Goal: Task Accomplishment & Management: Manage account settings

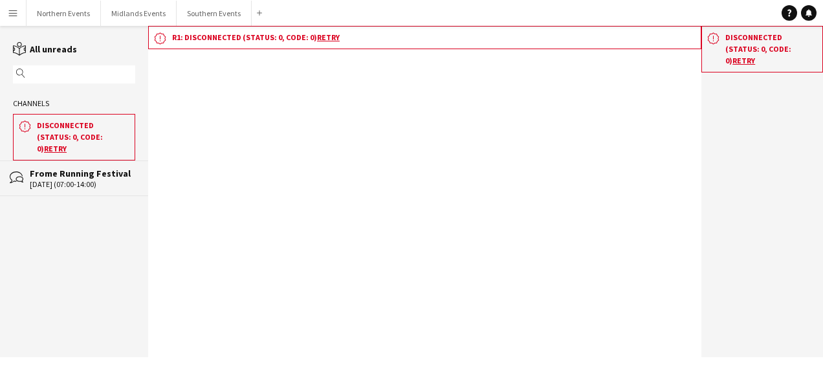
click at [74, 168] on div "Frome Running Festival" at bounding box center [82, 174] width 105 height 12
click at [89, 168] on div "Frome Running Festival" at bounding box center [82, 174] width 105 height 12
click at [199, 14] on button "Southern Events Close" at bounding box center [214, 13] width 75 height 25
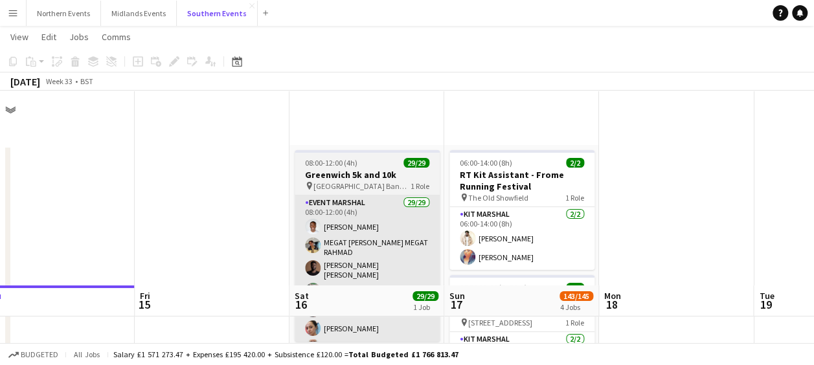
scroll to position [203, 0]
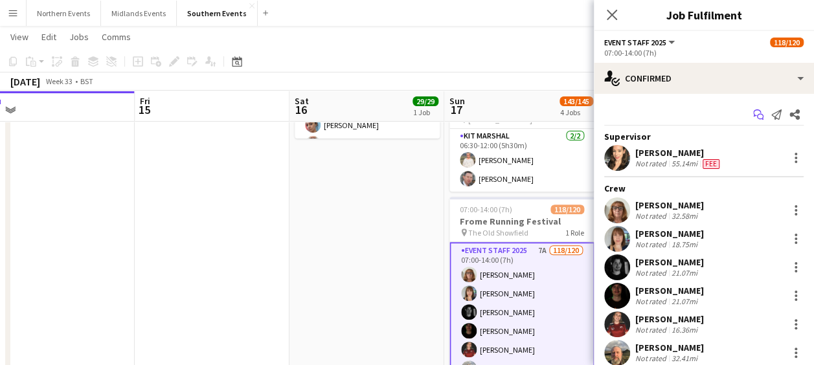
click at [753, 113] on icon "Start chat" at bounding box center [758, 114] width 10 height 10
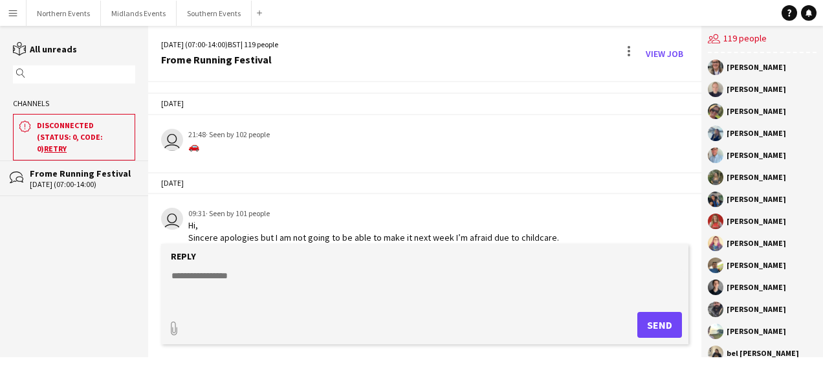
scroll to position [2947, 0]
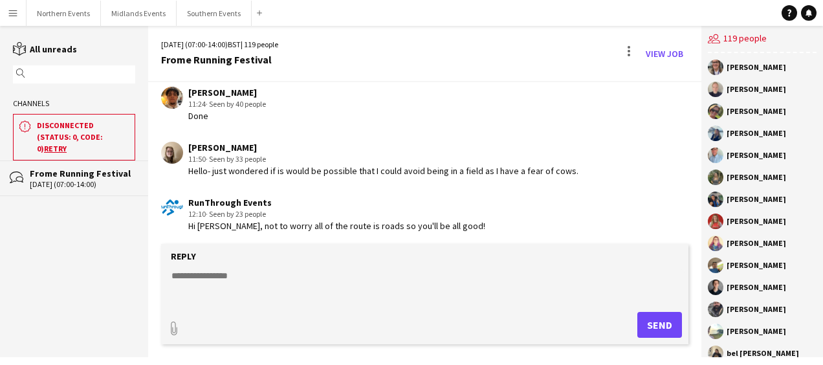
click at [269, 289] on textarea at bounding box center [427, 286] width 515 height 34
paste textarea "**********"
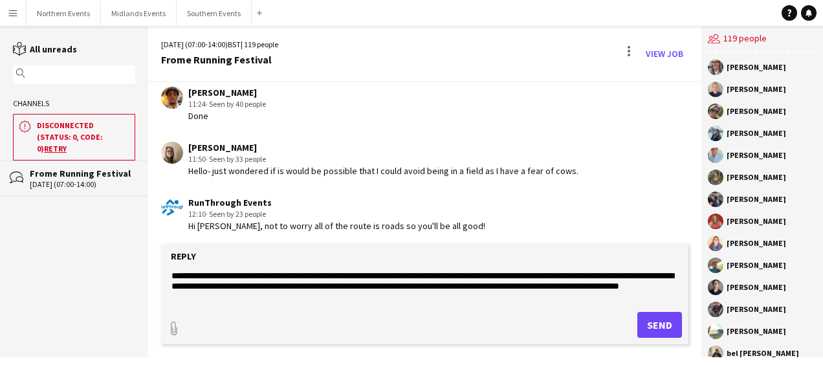
scroll to position [93, 0]
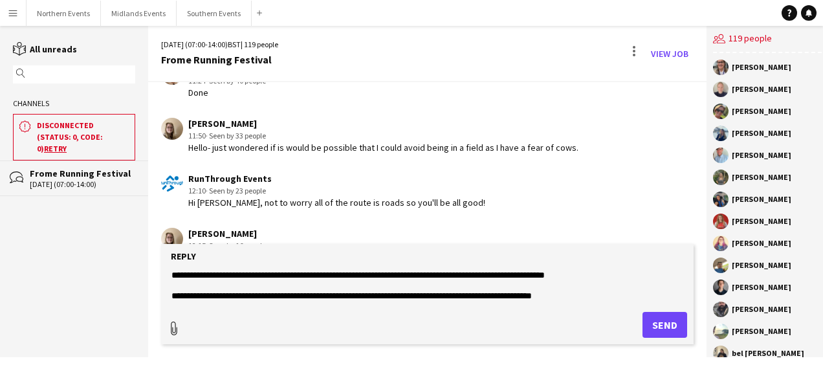
type textarea "**********"
type input "**********"
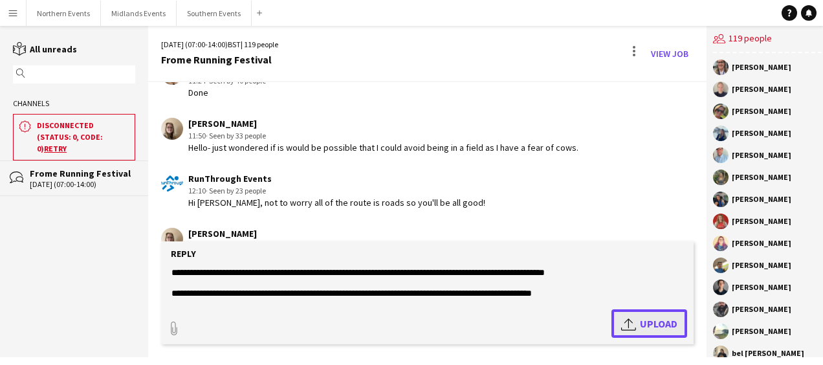
click at [642, 325] on span "Upload Upload" at bounding box center [649, 324] width 56 height 16
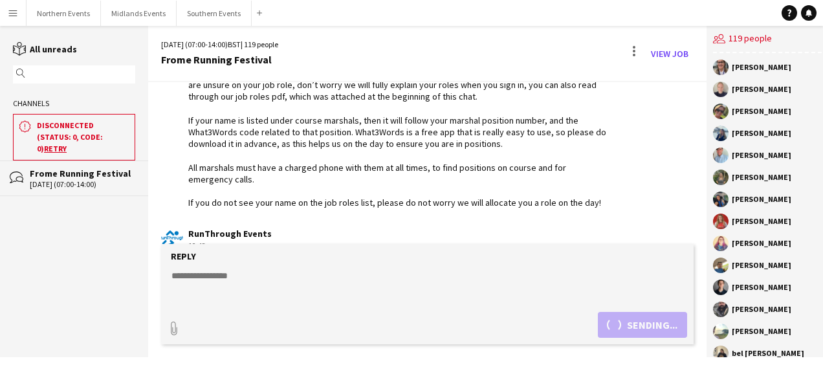
scroll to position [3242, 0]
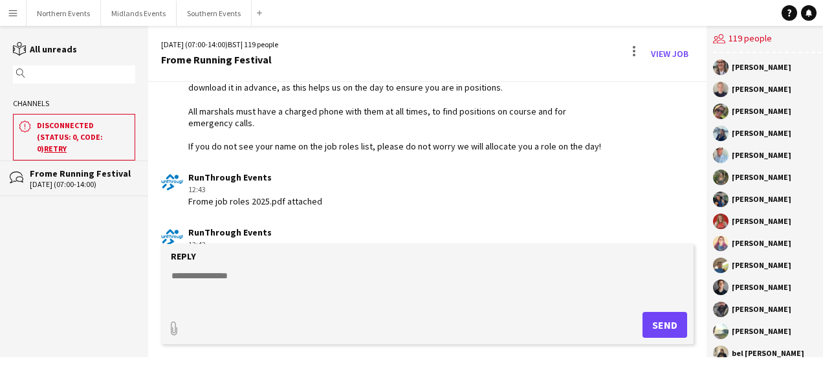
click at [186, 274] on textarea at bounding box center [427, 286] width 515 height 34
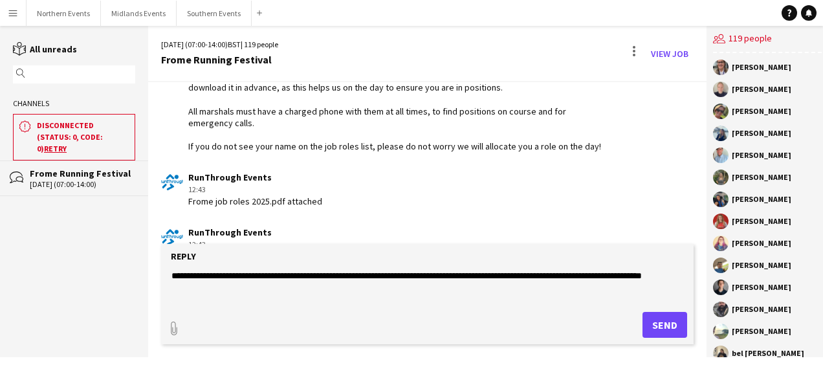
paste textarea "**********"
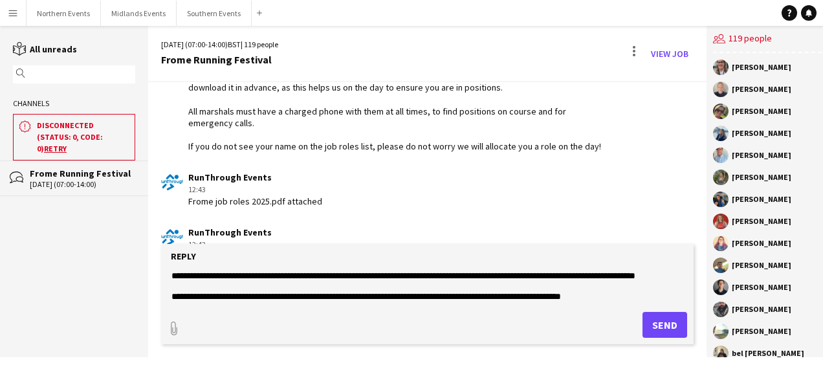
scroll to position [19, 0]
type textarea "**********"
click at [654, 322] on button "Send" at bounding box center [665, 325] width 45 height 26
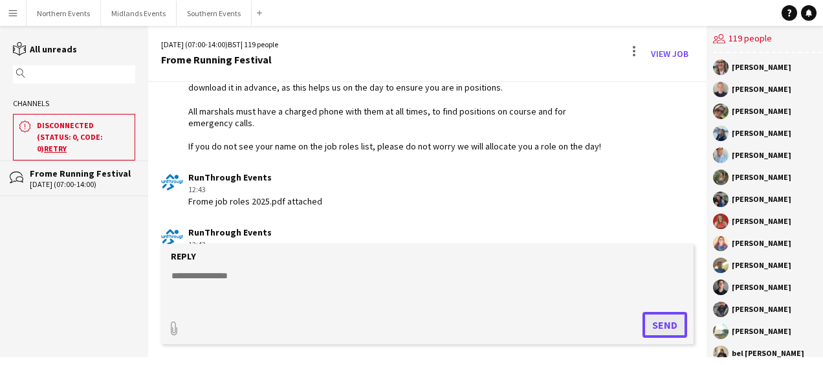
scroll to position [3344, 0]
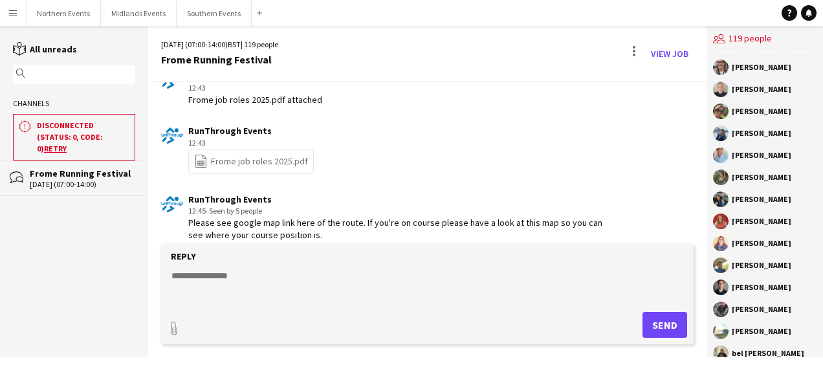
click at [403, 217] on div "Please see google map link here of the route. If you're on course please have a…" at bounding box center [398, 240] width 420 height 47
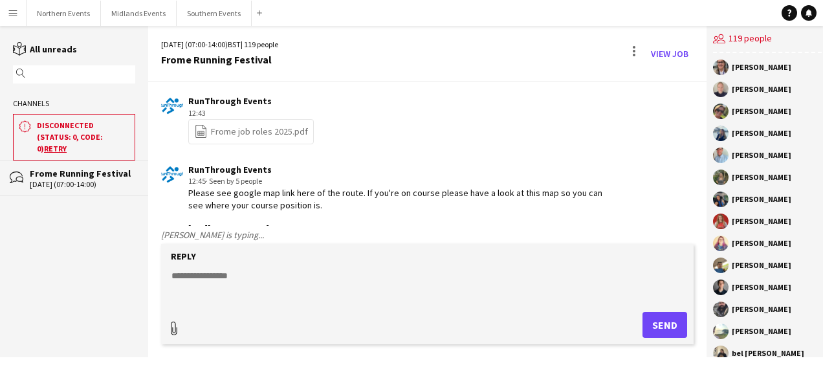
type input "**********"
click at [263, 283] on textarea at bounding box center [427, 284] width 515 height 34
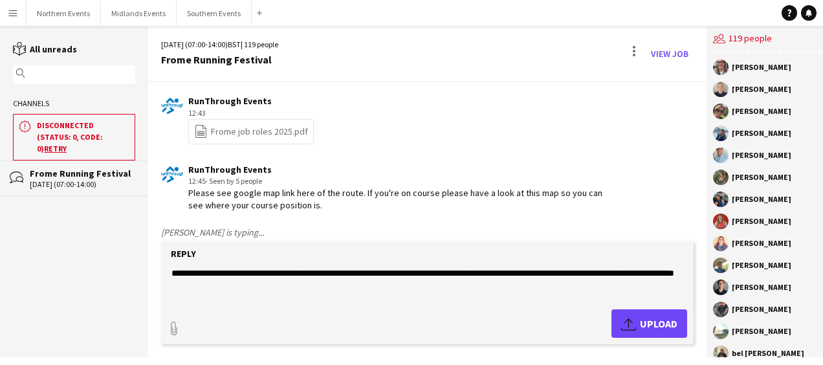
type textarea "**********"
click at [625, 317] on app-icon "Upload" at bounding box center [630, 324] width 19 height 16
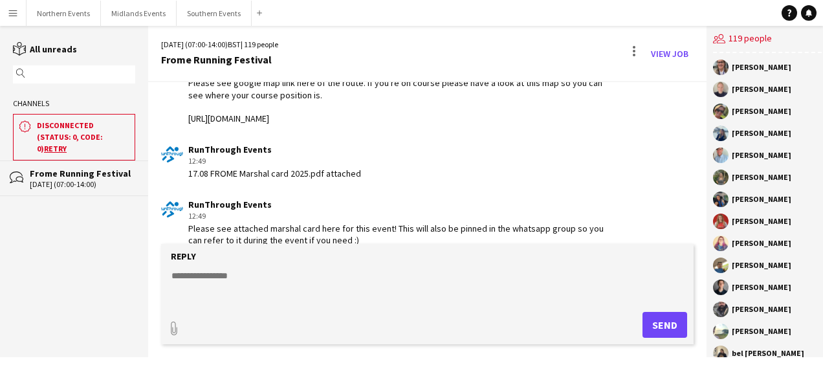
scroll to position [3600, 0]
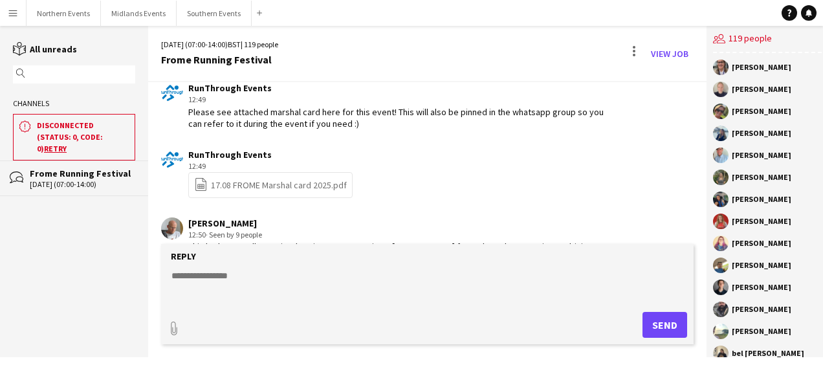
click at [277, 278] on textarea at bounding box center [427, 286] width 515 height 34
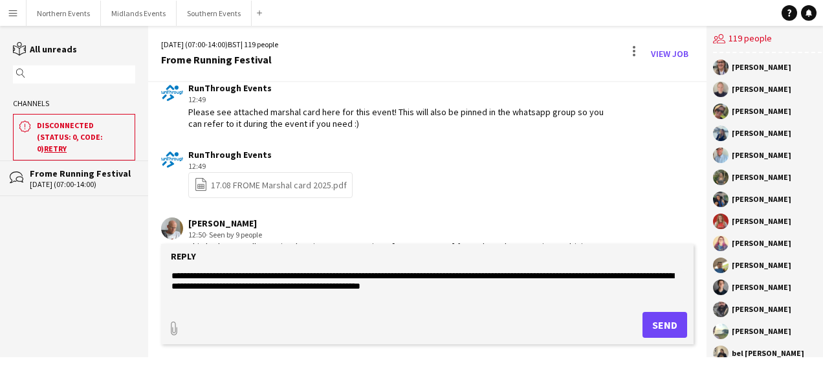
type textarea "**********"
click at [670, 322] on button "Send" at bounding box center [665, 325] width 45 height 26
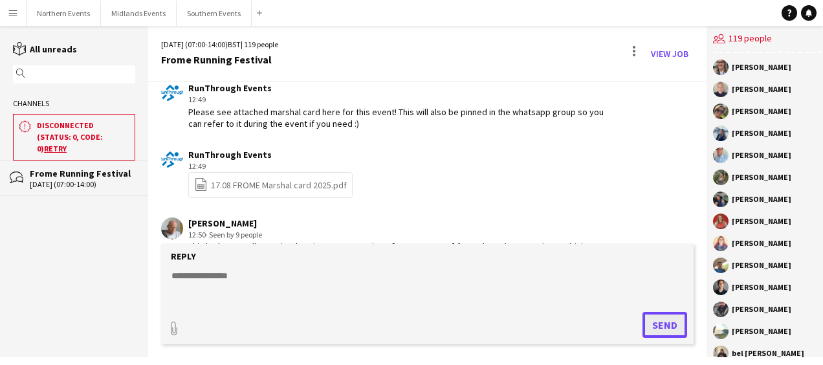
scroll to position [3667, 0]
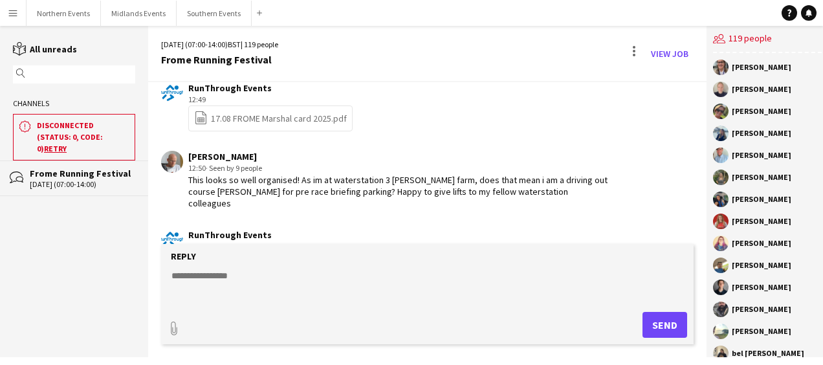
click at [333, 282] on textarea at bounding box center [427, 286] width 515 height 34
click at [199, 8] on button "Southern Events Close" at bounding box center [214, 13] width 75 height 25
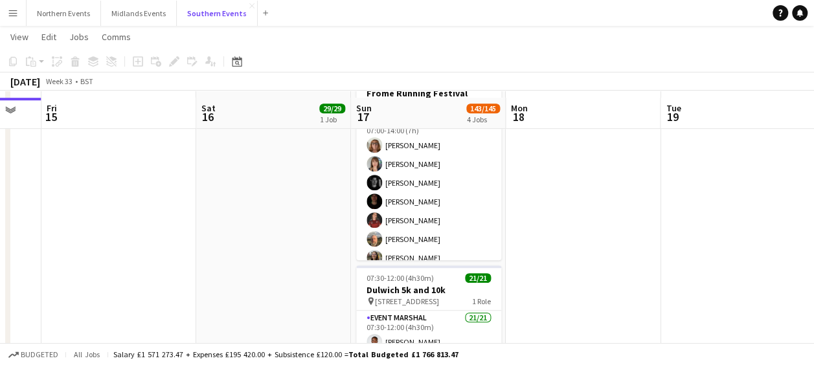
scroll to position [338, 0]
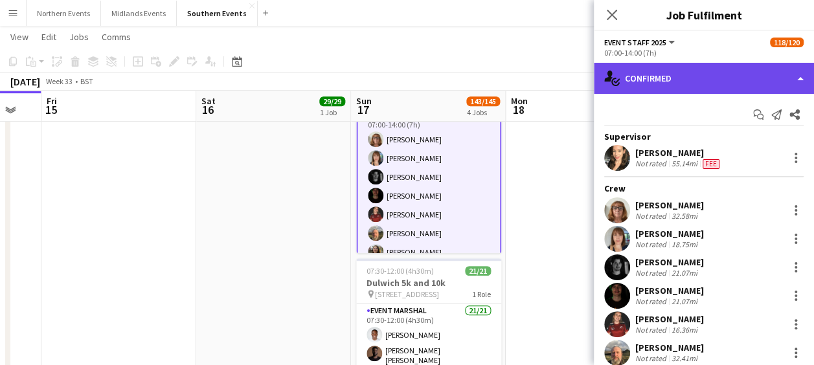
click at [696, 84] on div "single-neutral-actions-check-2 Confirmed" at bounding box center [703, 78] width 220 height 31
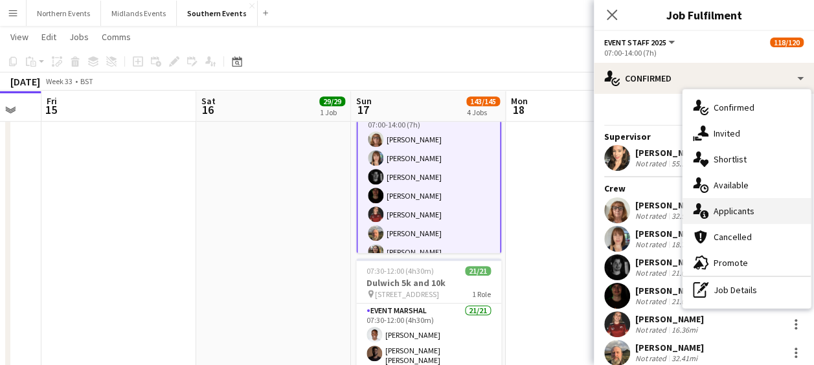
click at [721, 217] on div "single-neutral-actions-information Applicants" at bounding box center [746, 211] width 128 height 26
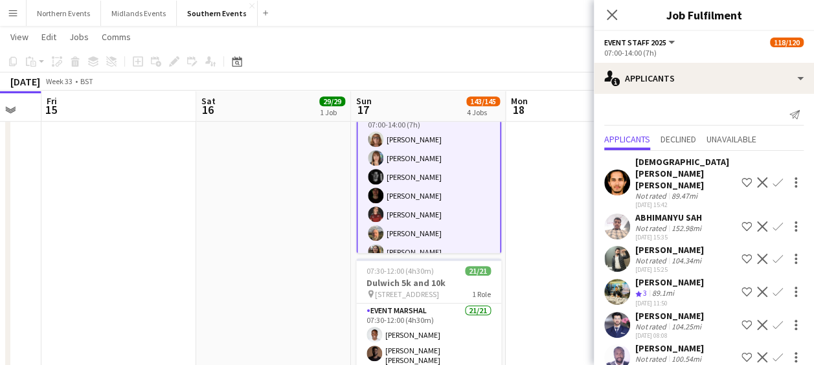
scroll to position [39, 0]
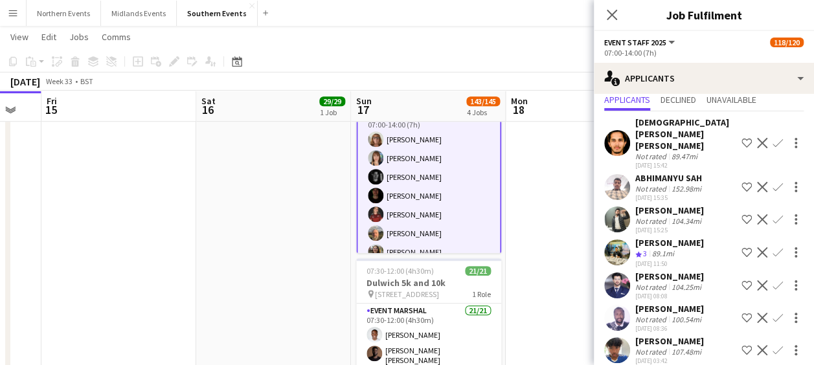
click at [289, 245] on app-date-cell "08:00-12:00 (4h) 29/29 Greenwich 5k and 10k pin Greenwich Park Bandstand 1 Role…" at bounding box center [273, 141] width 155 height 671
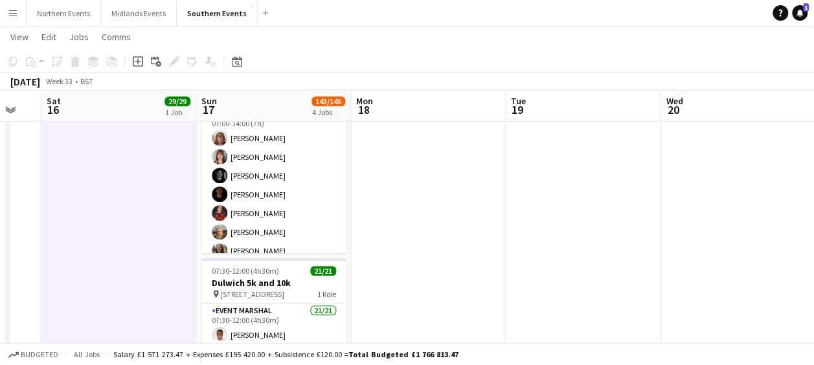
click at [348, 41] on app-page-menu "View Day view expanded Day view collapsed Month view Date picker Jump to [DATE]…" at bounding box center [407, 38] width 814 height 25
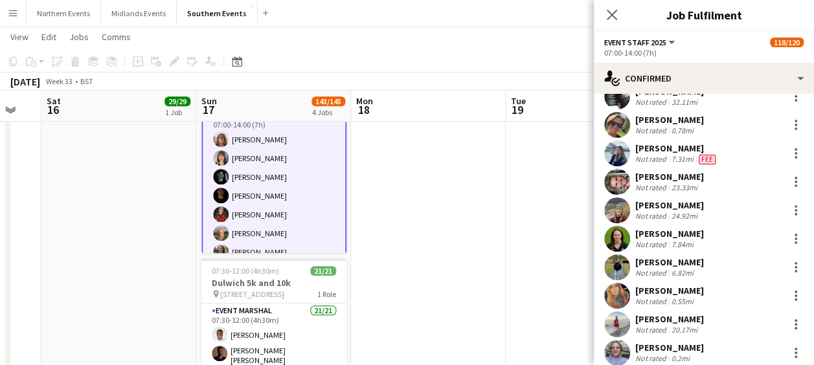
scroll to position [3255, 0]
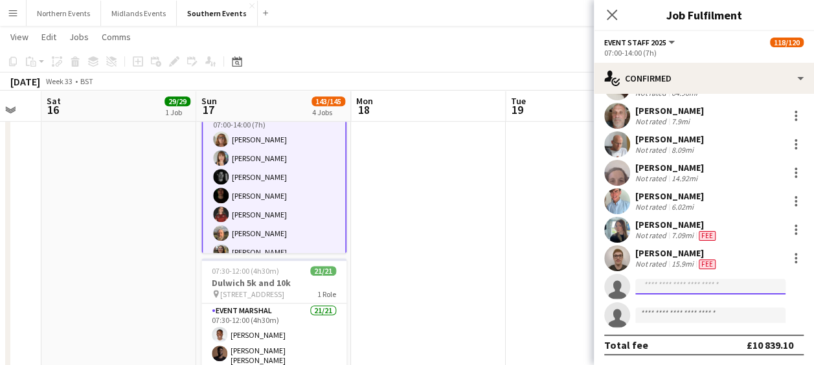
click at [665, 282] on input at bounding box center [710, 287] width 150 height 16
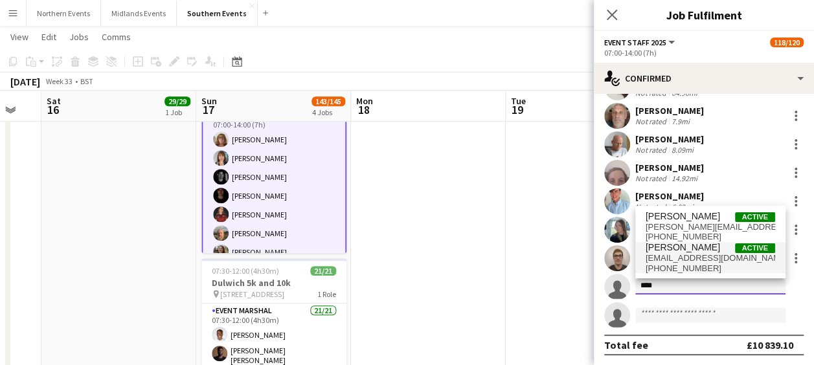
type input "****"
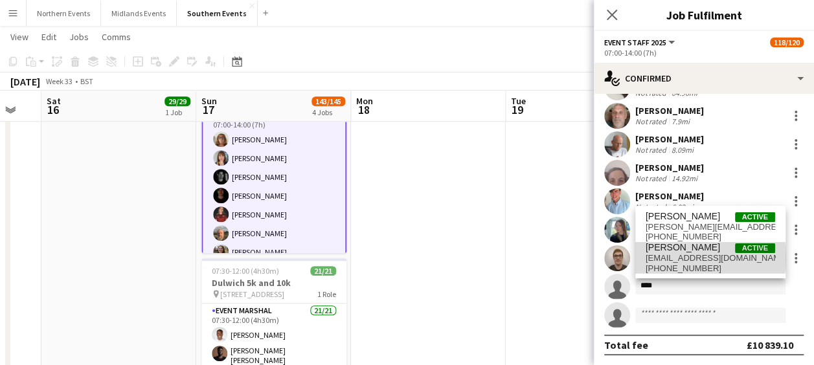
click at [676, 258] on span "[EMAIL_ADDRESS][DOMAIN_NAME]" at bounding box center [709, 258] width 129 height 10
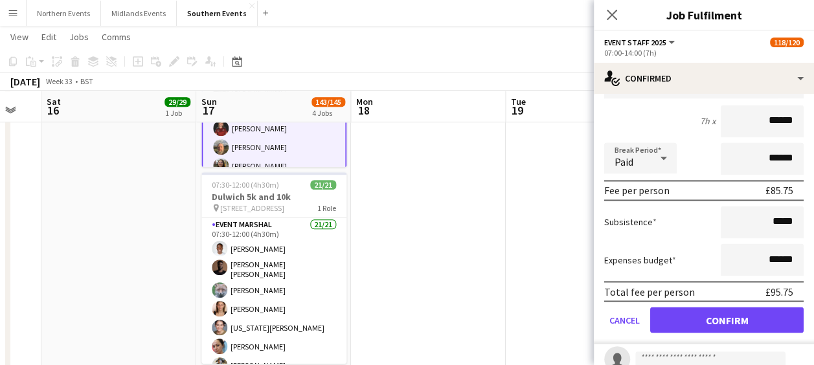
scroll to position [3519, 0]
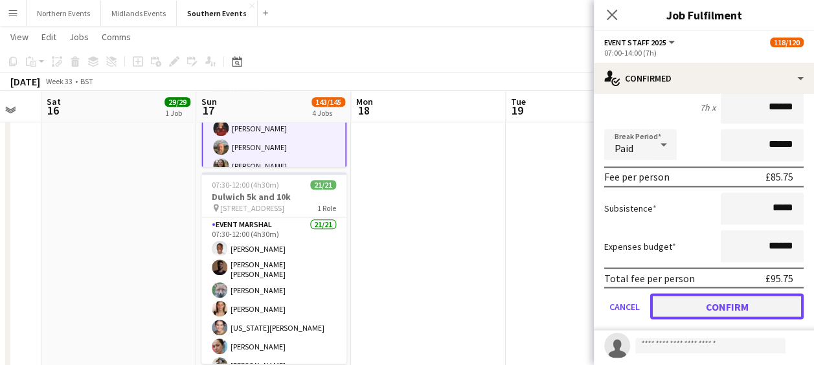
click at [738, 301] on button "Confirm" at bounding box center [726, 306] width 153 height 26
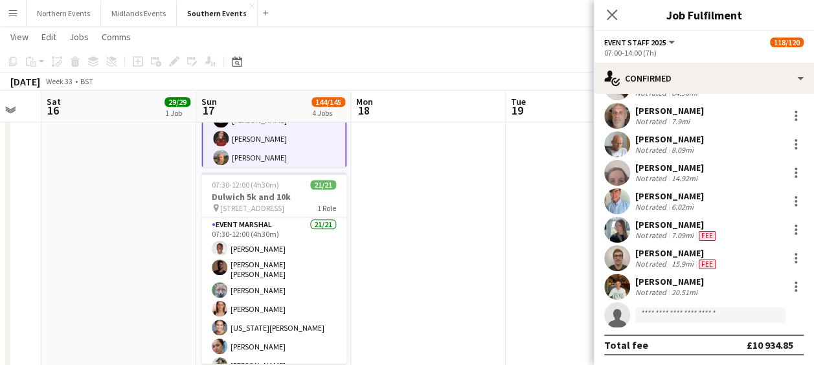
scroll to position [3255, 0]
click at [615, 282] on app-user-avatar at bounding box center [617, 287] width 26 height 26
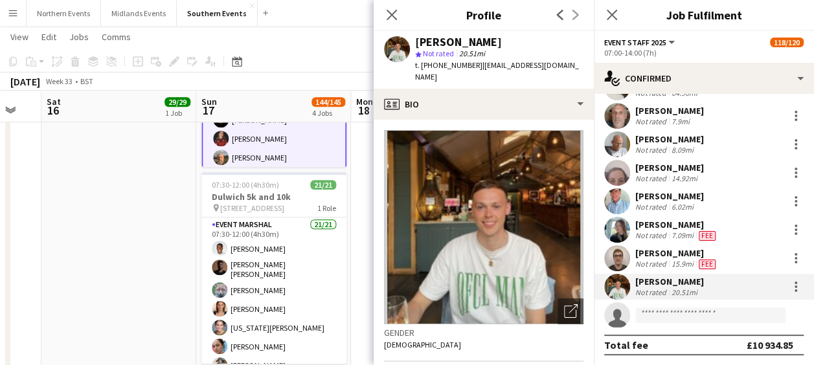
scroll to position [35, 0]
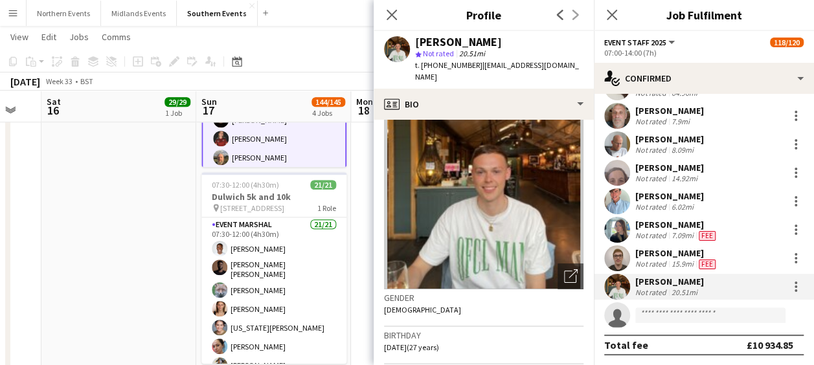
click at [353, 194] on app-date-cell at bounding box center [428, 55] width 155 height 671
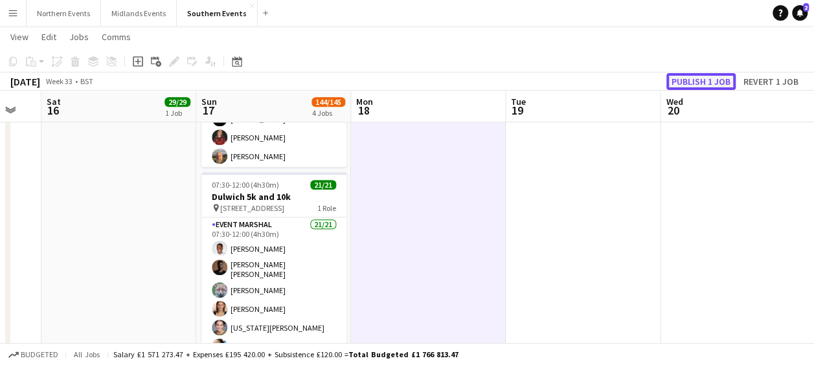
click at [705, 85] on button "Publish 1 job" at bounding box center [700, 81] width 69 height 17
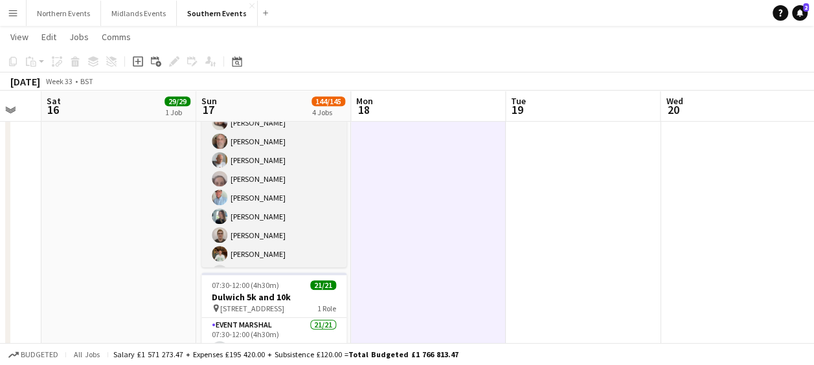
scroll to position [2131, 0]
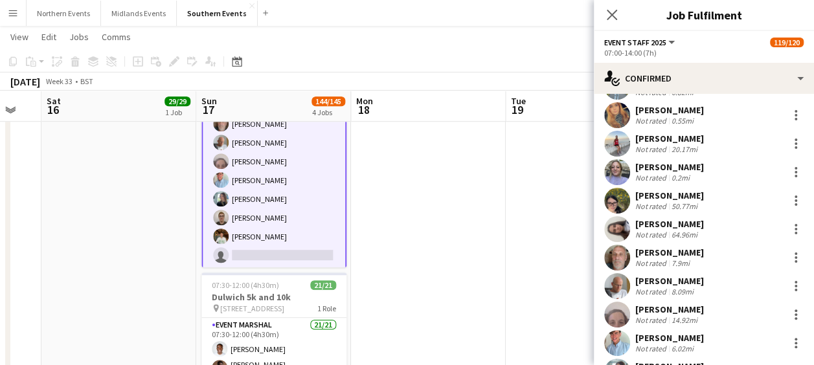
scroll to position [3255, 0]
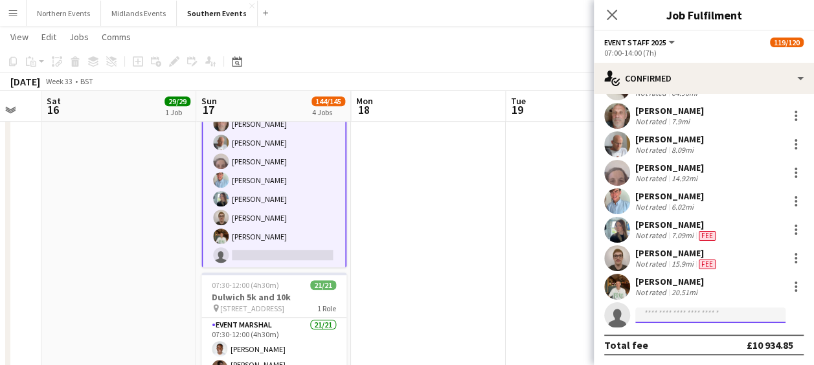
click at [677, 313] on input at bounding box center [710, 315] width 150 height 16
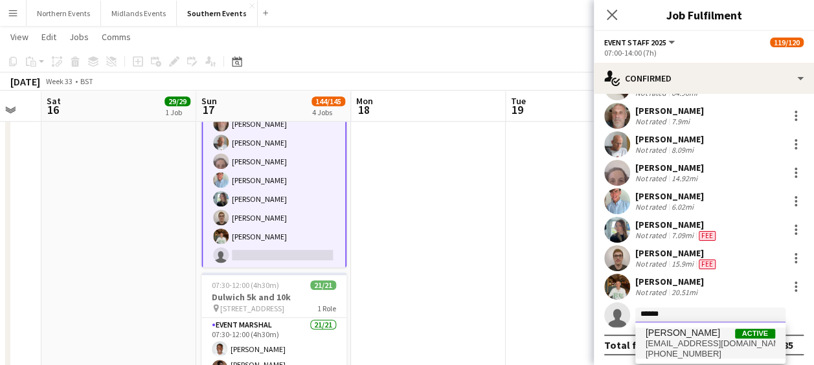
type input "******"
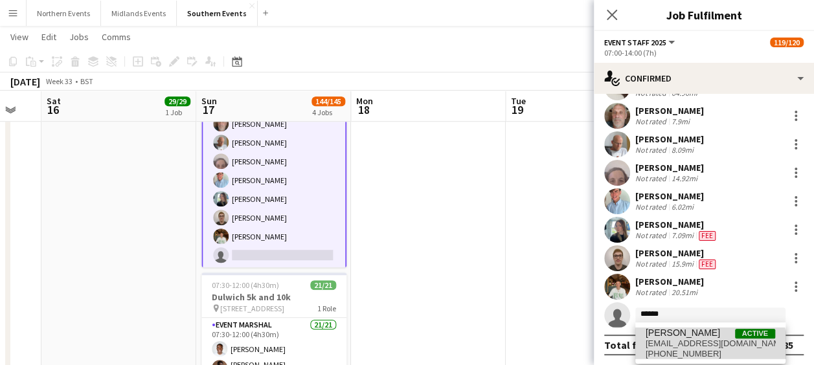
click at [690, 352] on span "[PHONE_NUMBER]" at bounding box center [709, 354] width 129 height 10
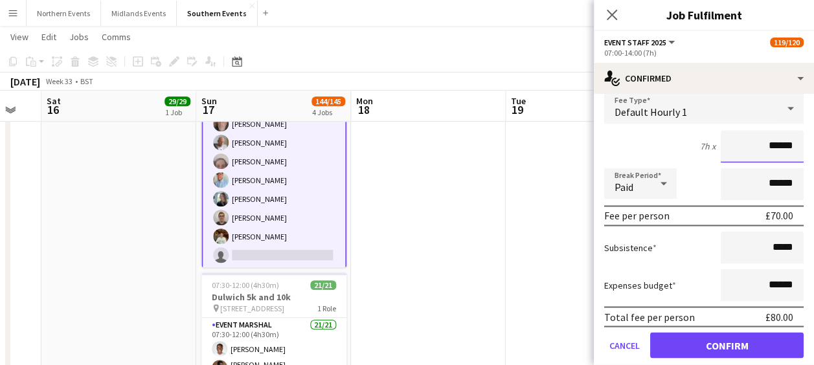
scroll to position [3527, 0]
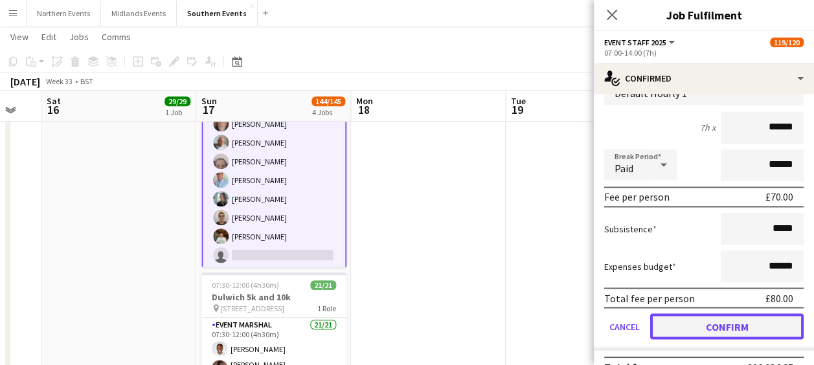
click at [696, 321] on button "Confirm" at bounding box center [726, 326] width 153 height 26
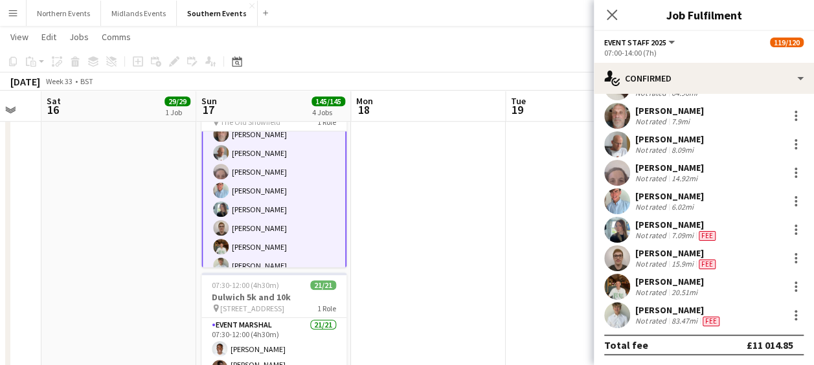
scroll to position [3255, 0]
click at [471, 259] on app-date-cell at bounding box center [428, 156] width 155 height 671
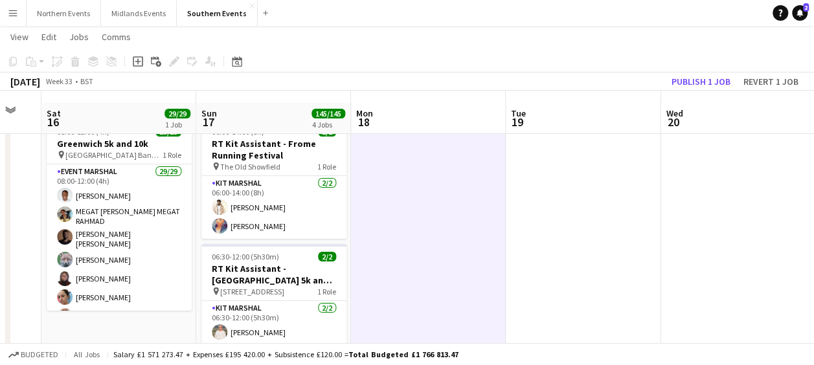
scroll to position [24, 0]
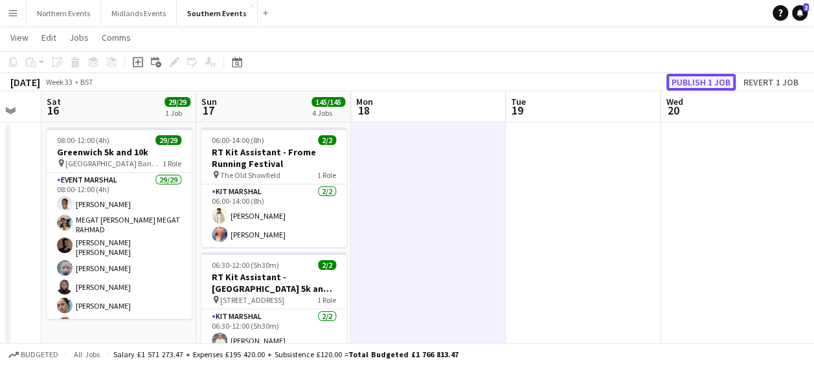
click at [692, 82] on button "Publish 1 job" at bounding box center [700, 82] width 69 height 17
click at [13, 14] on app-icon "Menu" at bounding box center [13, 13] width 10 height 10
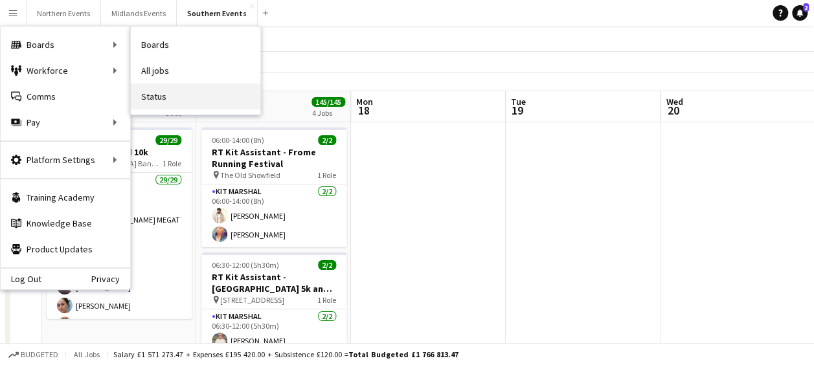
click at [163, 93] on link "Status" at bounding box center [195, 96] width 129 height 26
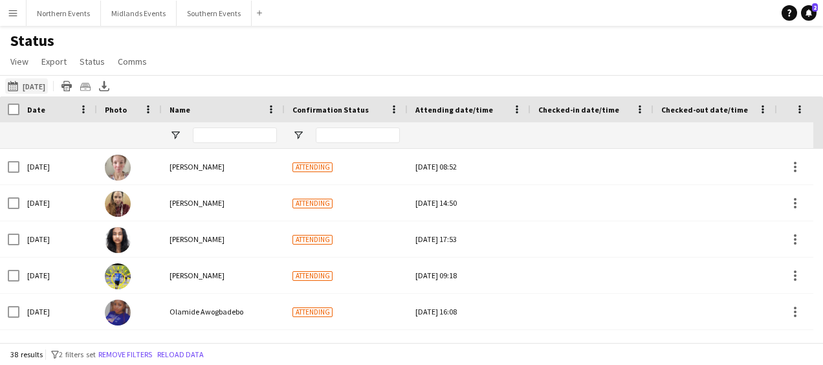
click at [35, 88] on button "[DATE] to [DATE] [DATE]" at bounding box center [26, 86] width 43 height 16
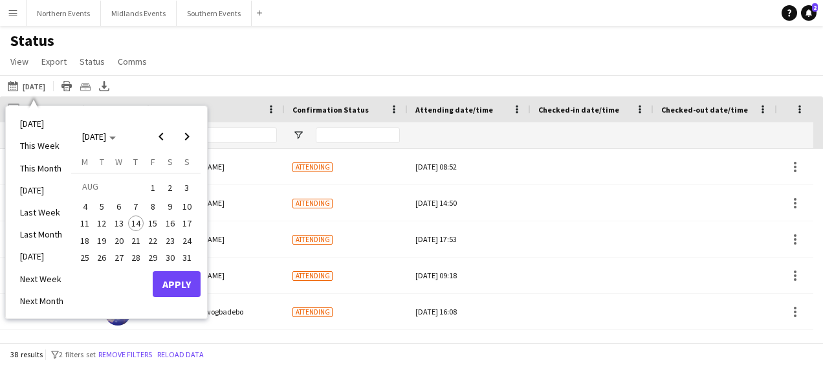
click at [185, 219] on span "17" at bounding box center [187, 224] width 16 height 16
click at [179, 278] on button "Apply" at bounding box center [177, 284] width 48 height 26
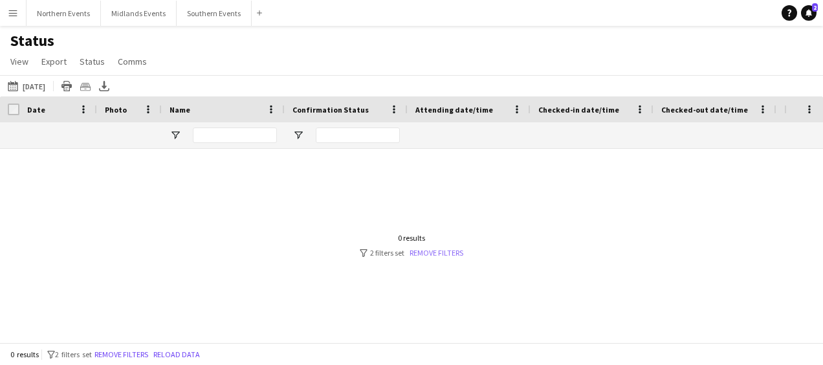
click at [432, 251] on link "Remove filters" at bounding box center [437, 253] width 54 height 10
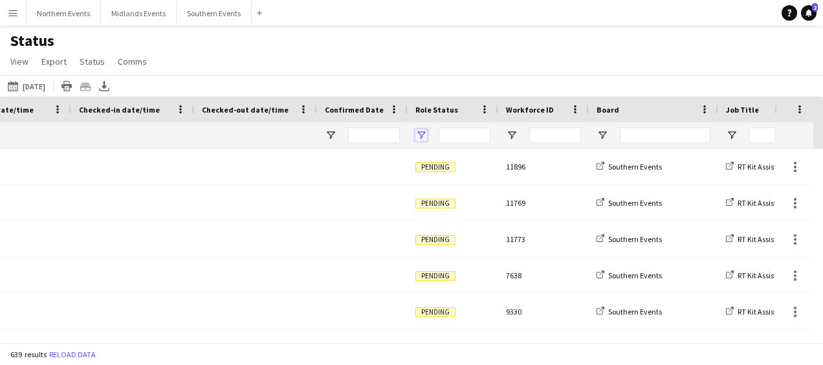
click at [422, 135] on span "Open Filter Menu" at bounding box center [421, 135] width 12 height 12
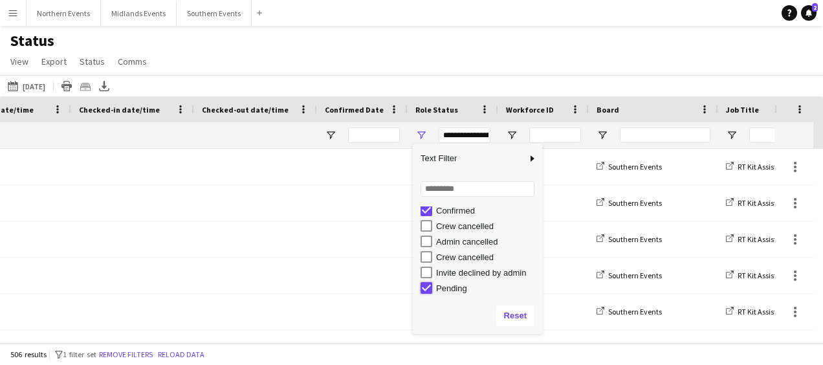
type input "**********"
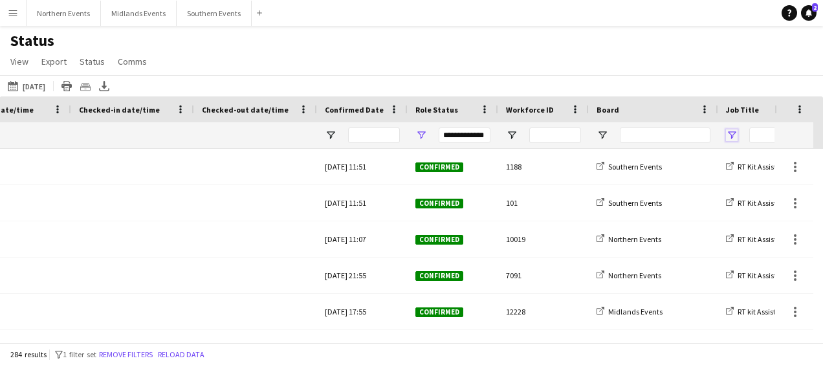
click at [730, 138] on span "Open Filter Menu" at bounding box center [732, 135] width 12 height 12
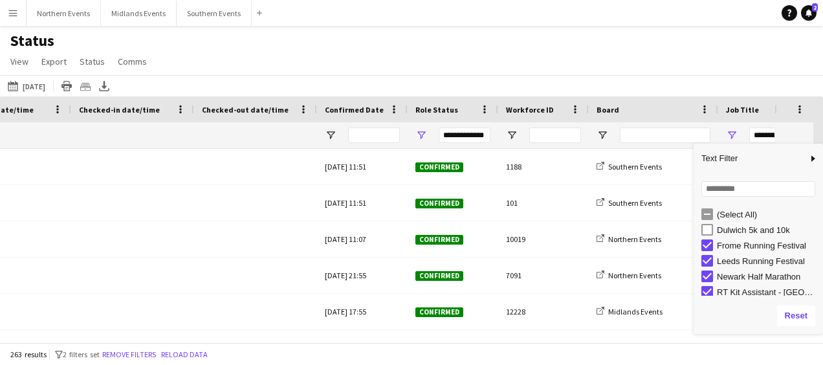
click at [710, 267] on div "Leeds Running Festival" at bounding box center [763, 261] width 122 height 16
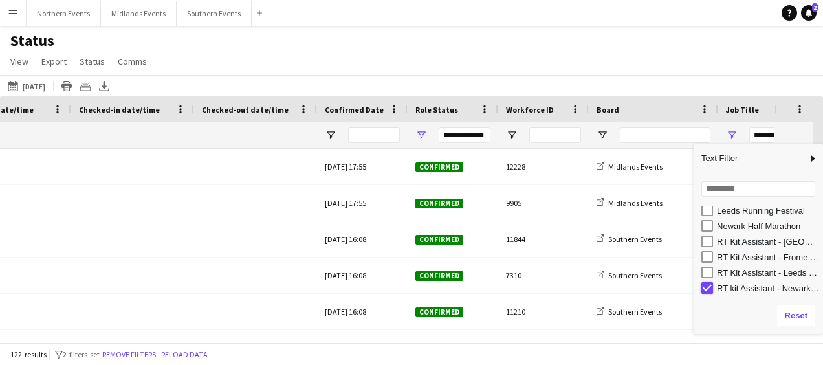
type input "**********"
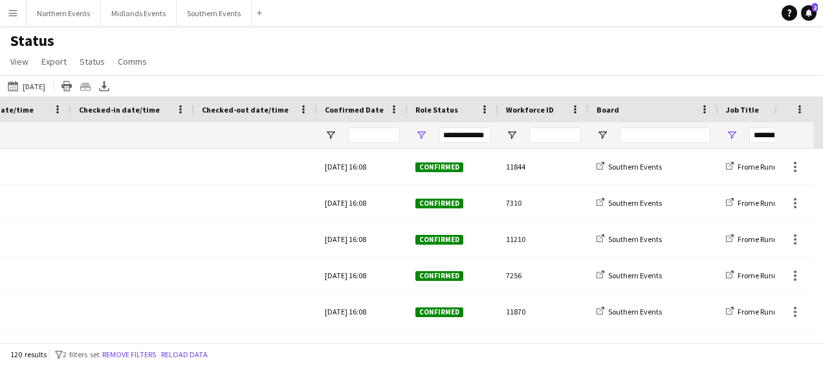
click at [641, 49] on div "Status View Views Default view New view Update view Delete view Edit name Custo…" at bounding box center [411, 53] width 823 height 44
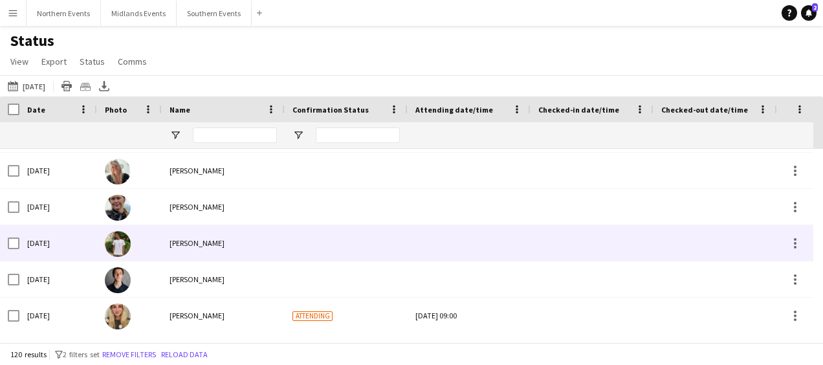
click at [358, 242] on div at bounding box center [346, 243] width 123 height 36
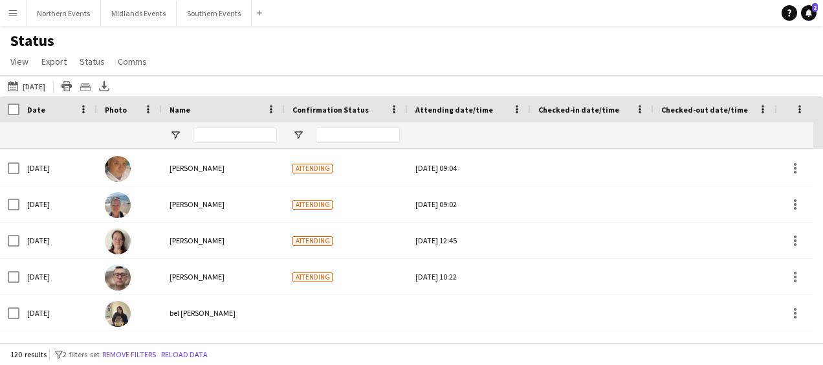
click at [421, 69] on div "Status View Views Default view New view Update view Delete view Edit name Custo…" at bounding box center [411, 53] width 823 height 44
